Goal: Transaction & Acquisition: Subscribe to service/newsletter

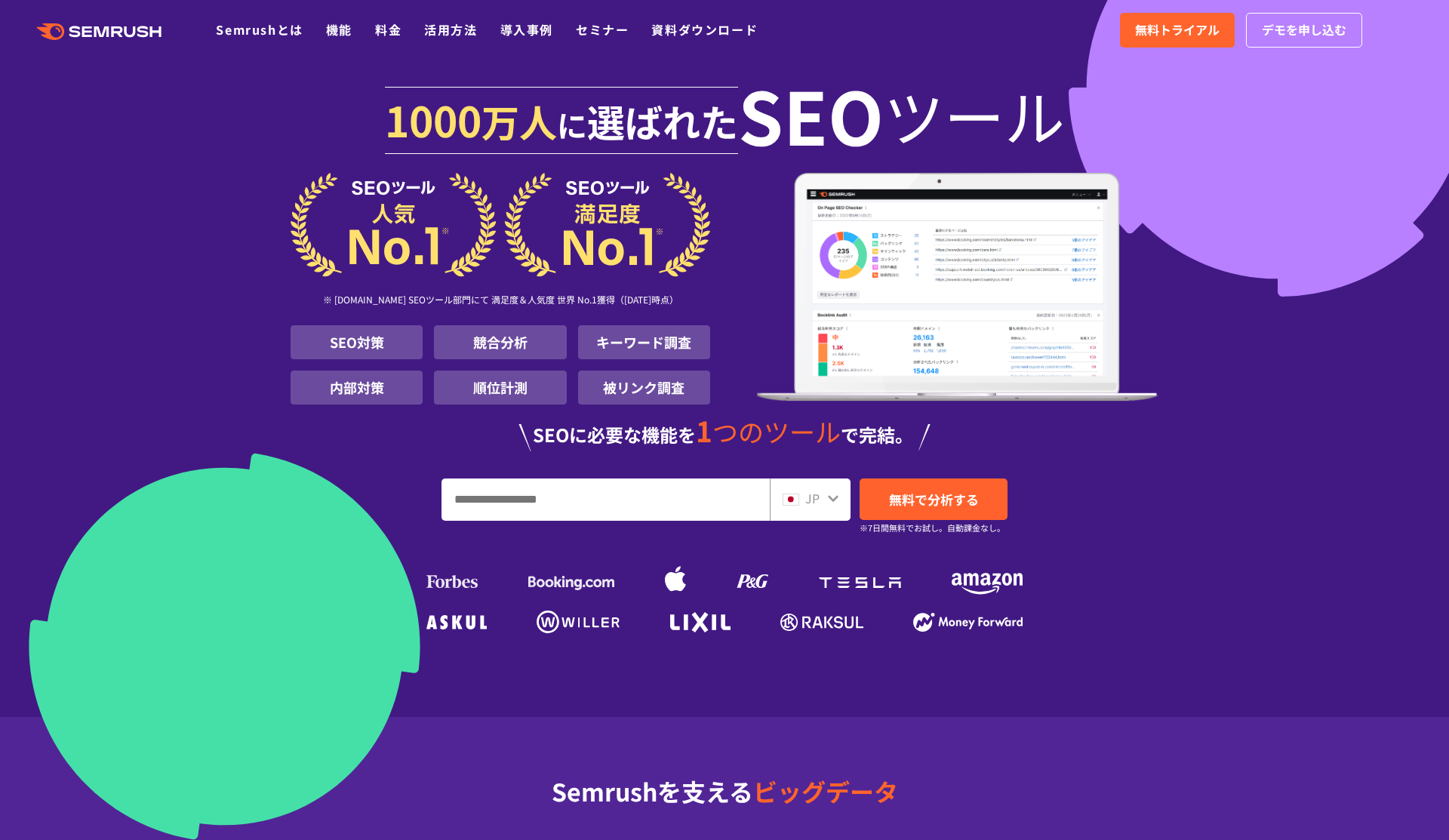
click at [598, 510] on input "URL、キーワードを入力してください" at bounding box center [605, 499] width 326 height 41
click at [561, 500] on input "URL、キーワードを入力してください" at bounding box center [605, 499] width 326 height 41
click at [616, 501] on input "URL、キーワードを入力してください" at bounding box center [605, 499] width 326 height 41
click at [576, 497] on input "URL、キーワードを入力してください" at bounding box center [605, 499] width 326 height 41
type input "******"
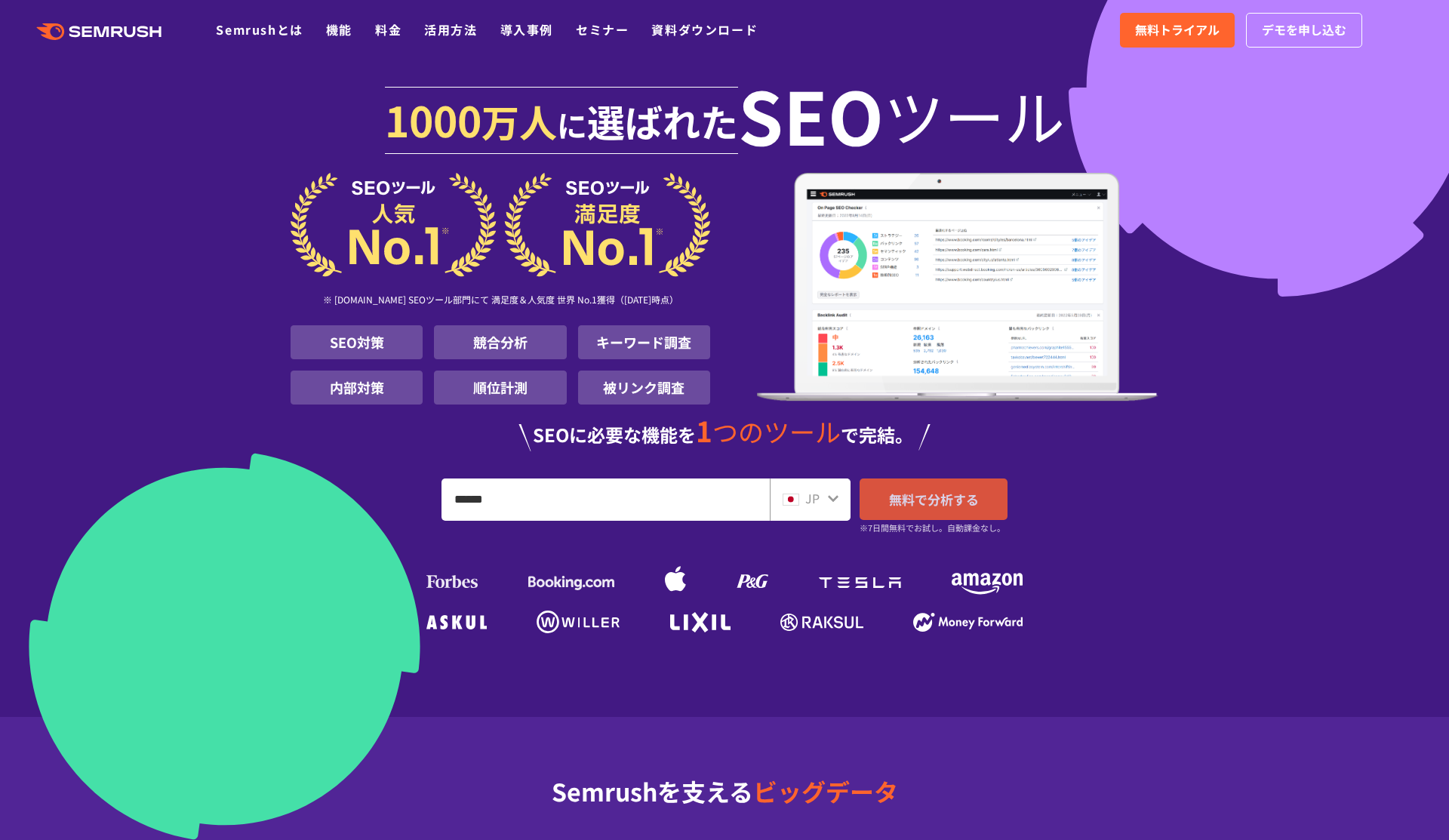
click at [920, 500] on span "無料で分析する" at bounding box center [934, 499] width 90 height 19
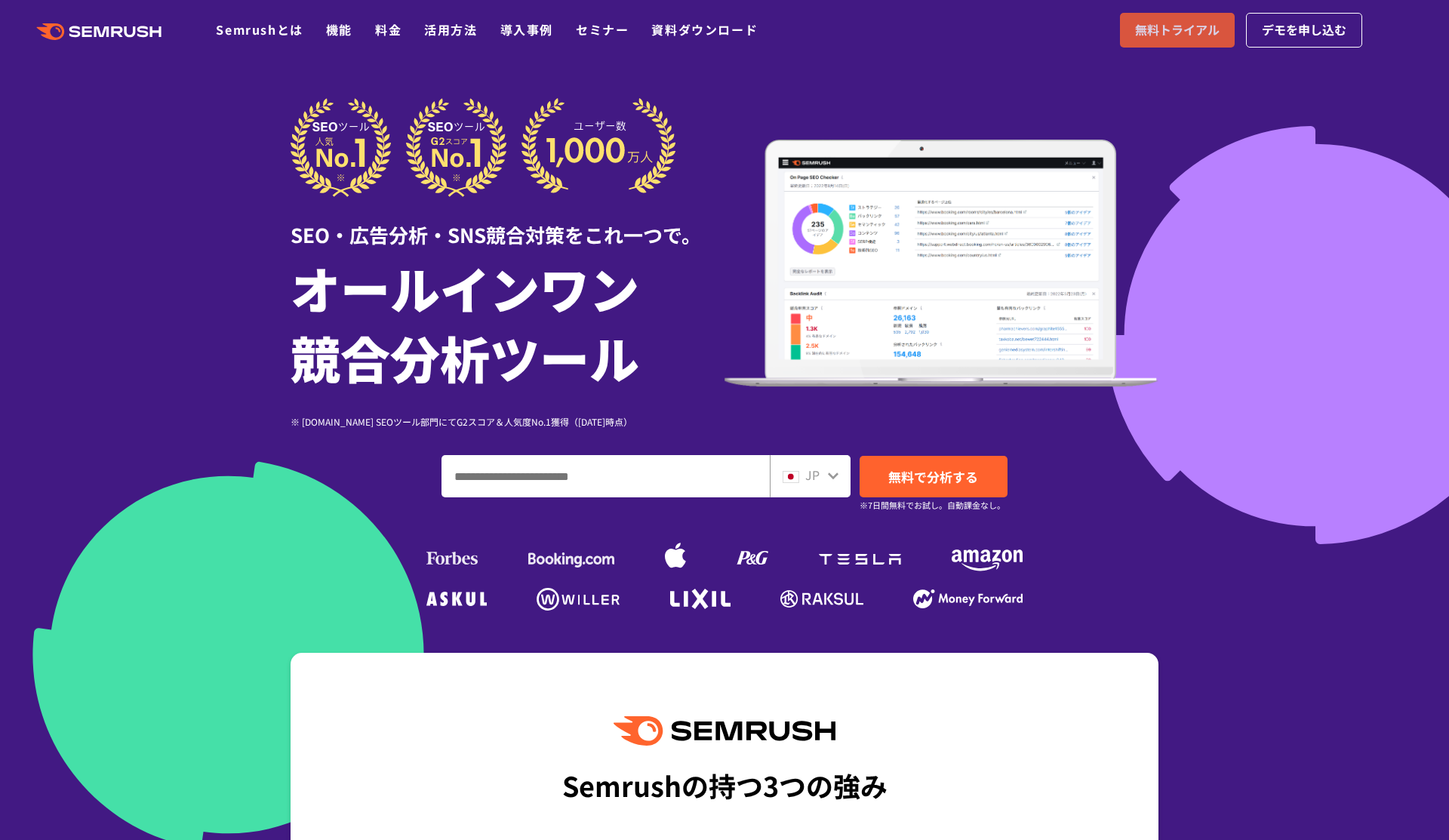
click at [1191, 45] on link "無料トライアル" at bounding box center [1177, 30] width 115 height 34
